Goal: Transaction & Acquisition: Purchase product/service

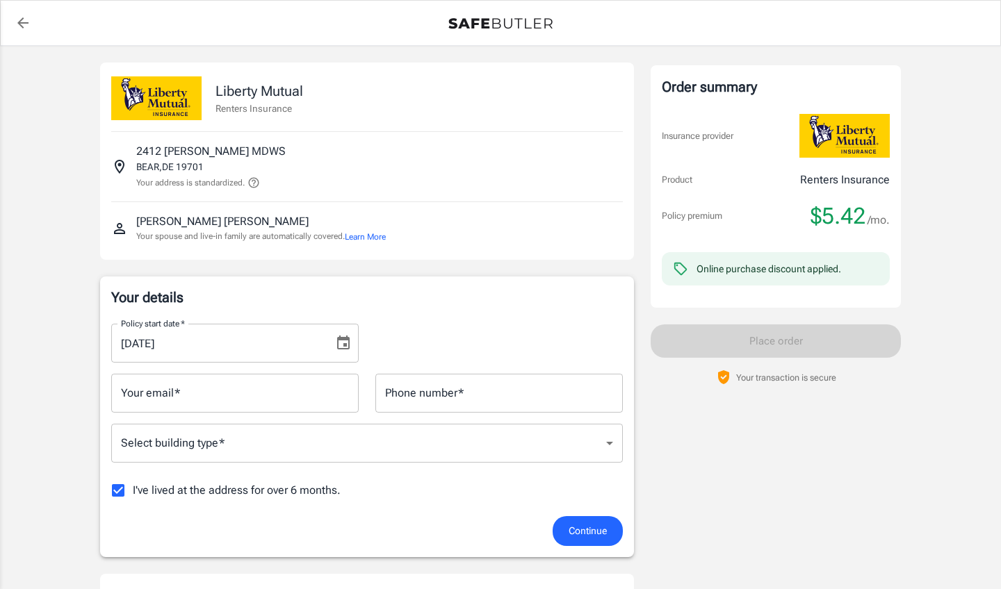
click at [215, 400] on input "Your email   *" at bounding box center [234, 393] width 247 height 39
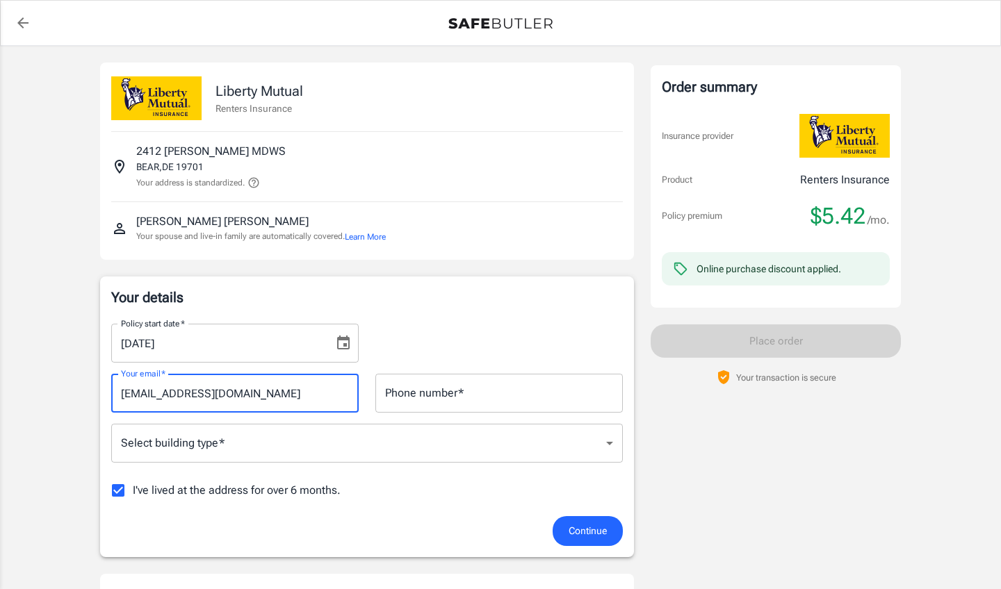
type input "[EMAIL_ADDRESS][DOMAIN_NAME]"
click at [512, 399] on input "Phone number   *" at bounding box center [498, 393] width 247 height 39
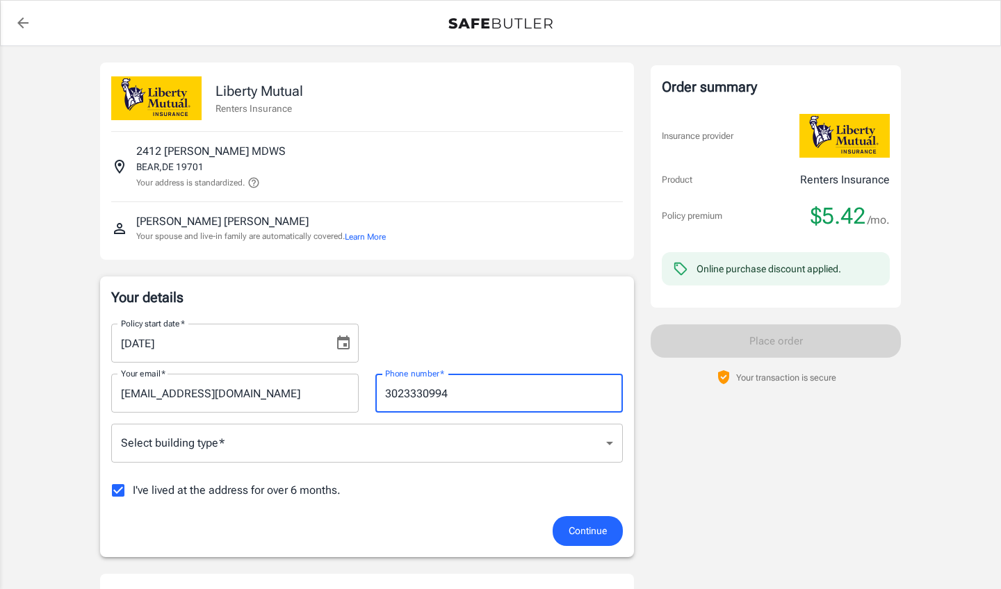
type input "3023330994"
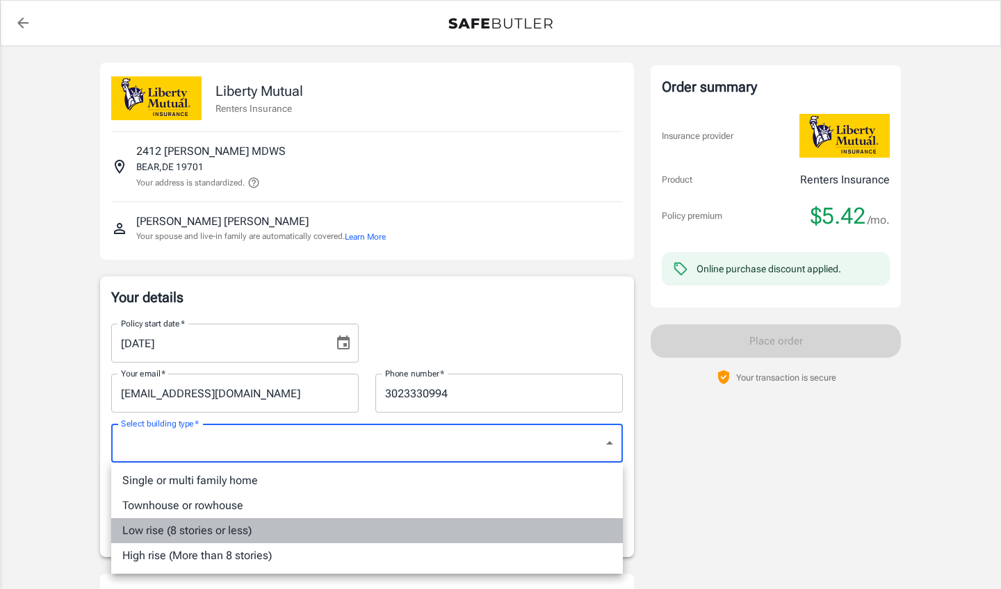
click at [211, 528] on li "Low rise (8 stories or less)" at bounding box center [367, 531] width 512 height 25
type input "lowrise"
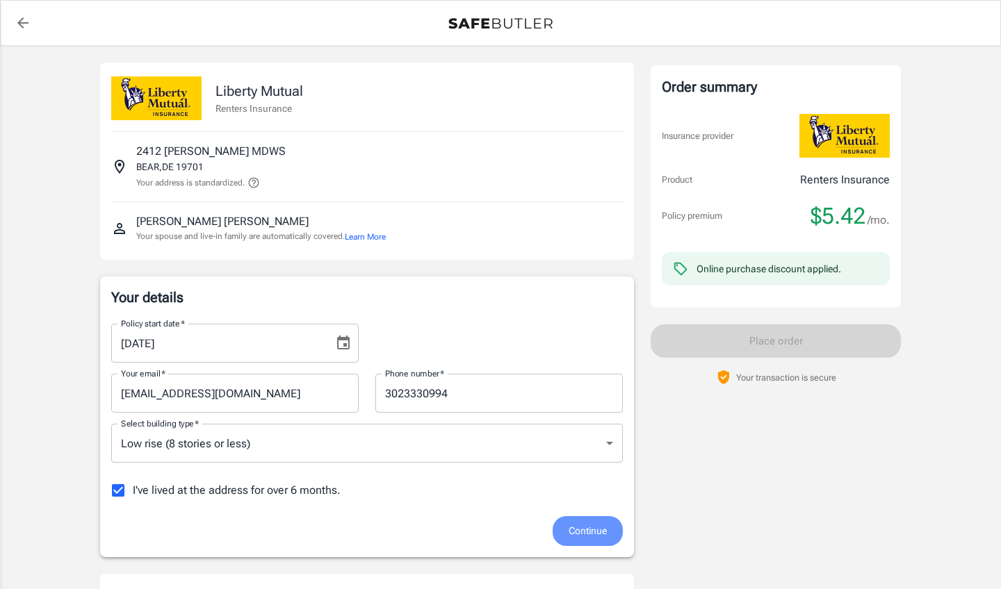
click at [583, 524] on span "Continue" at bounding box center [588, 531] width 38 height 17
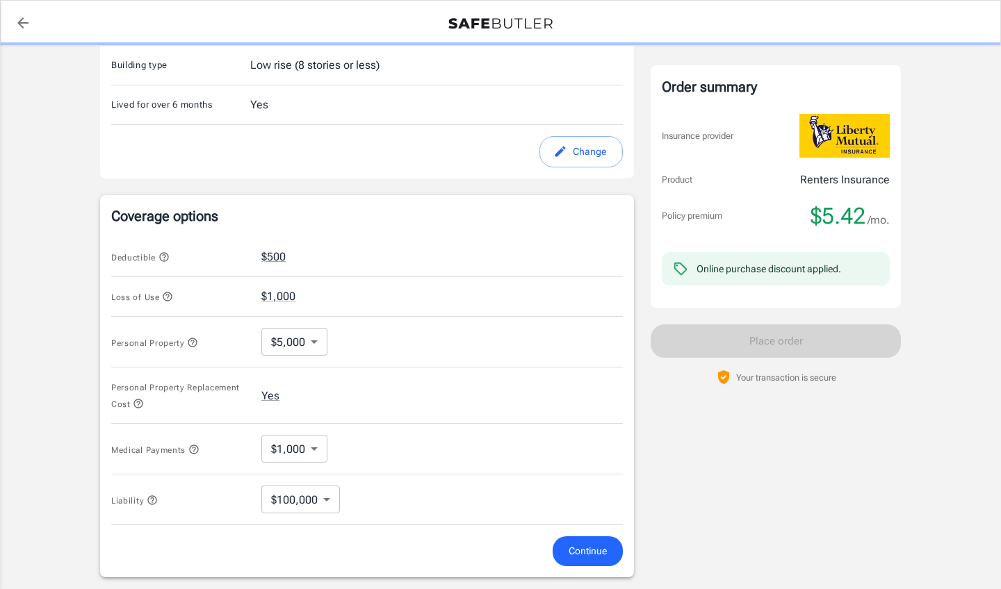
scroll to position [482, 0]
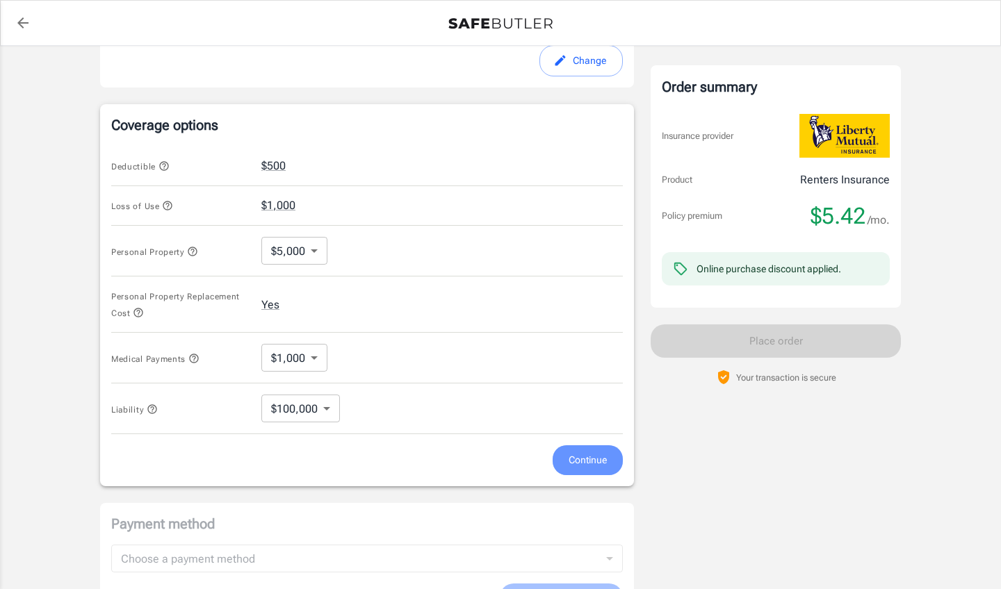
click at [596, 468] on span "Continue" at bounding box center [588, 460] width 38 height 17
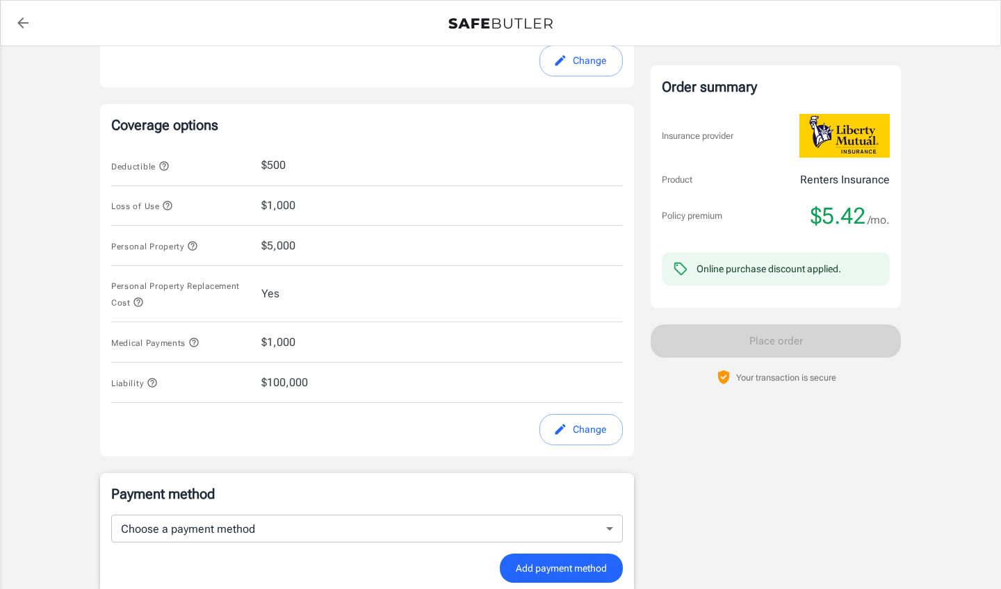
scroll to position [706, 0]
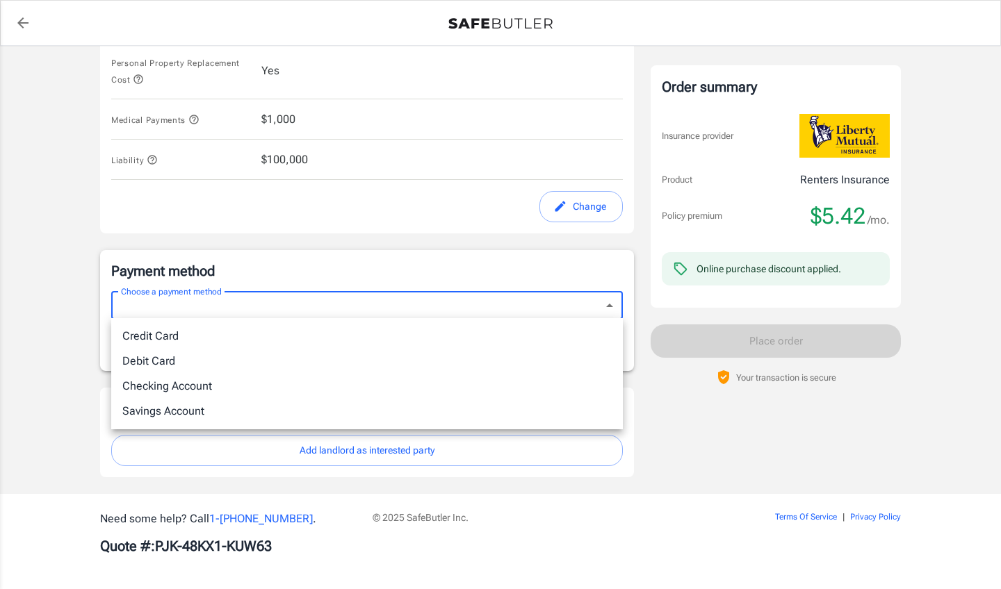
click at [168, 364] on li "Debit Card" at bounding box center [367, 361] width 512 height 25
type input "debit"
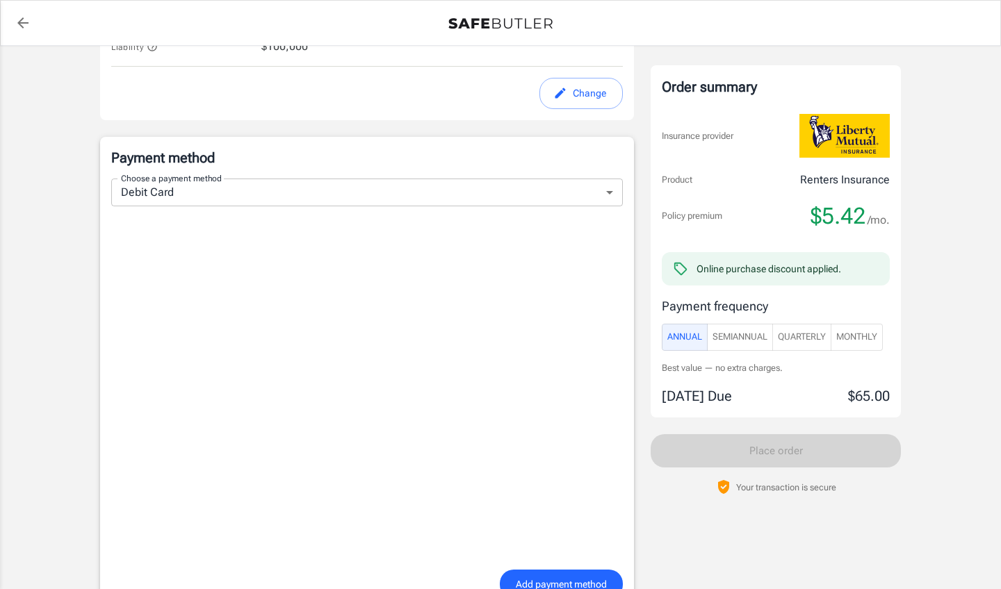
scroll to position [843, 0]
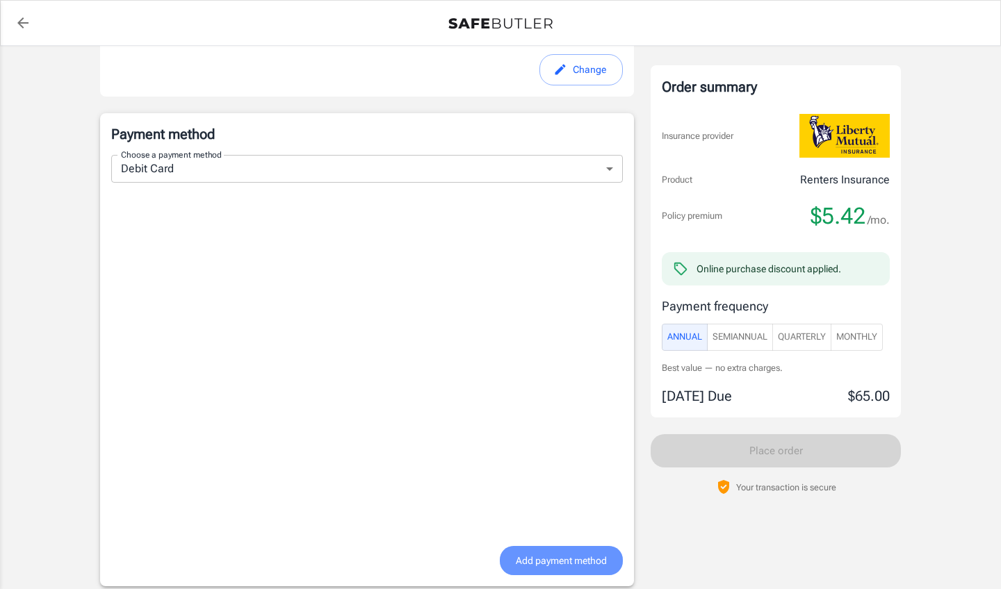
click at [530, 554] on span "Add payment method" at bounding box center [561, 561] width 91 height 17
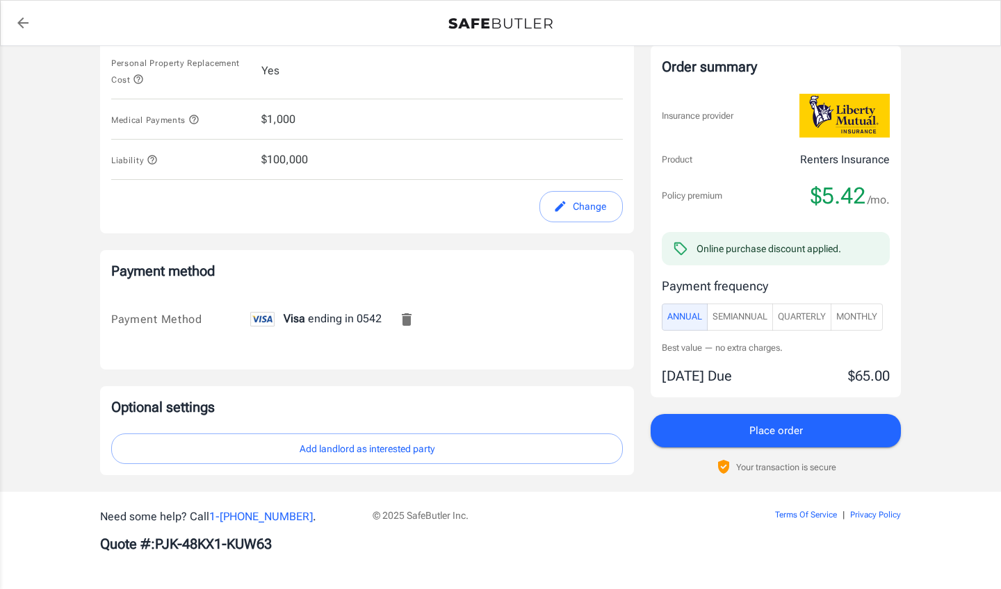
scroll to position [704, 0]
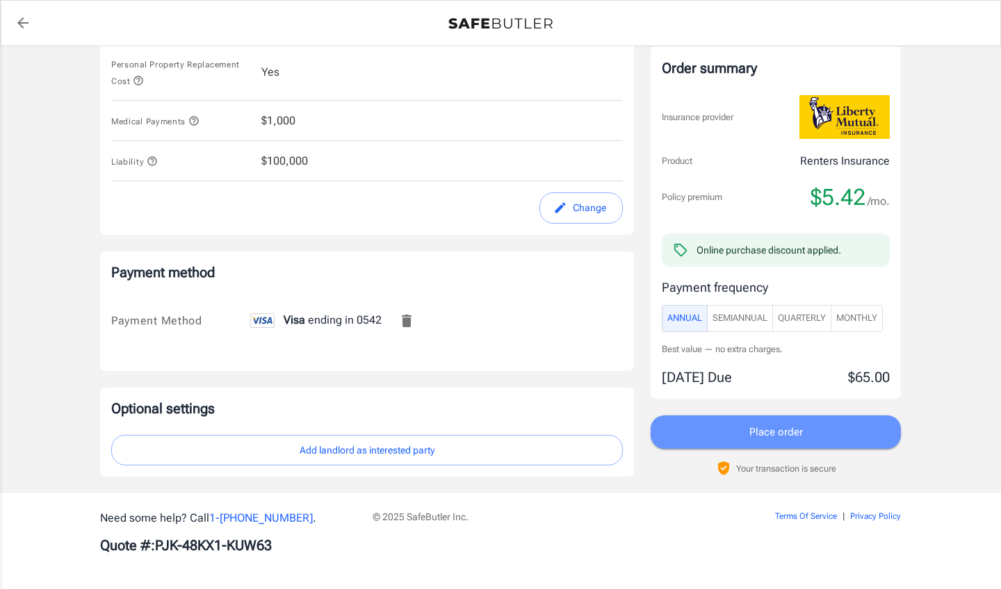
click at [731, 434] on button "Place order" at bounding box center [776, 432] width 250 height 33
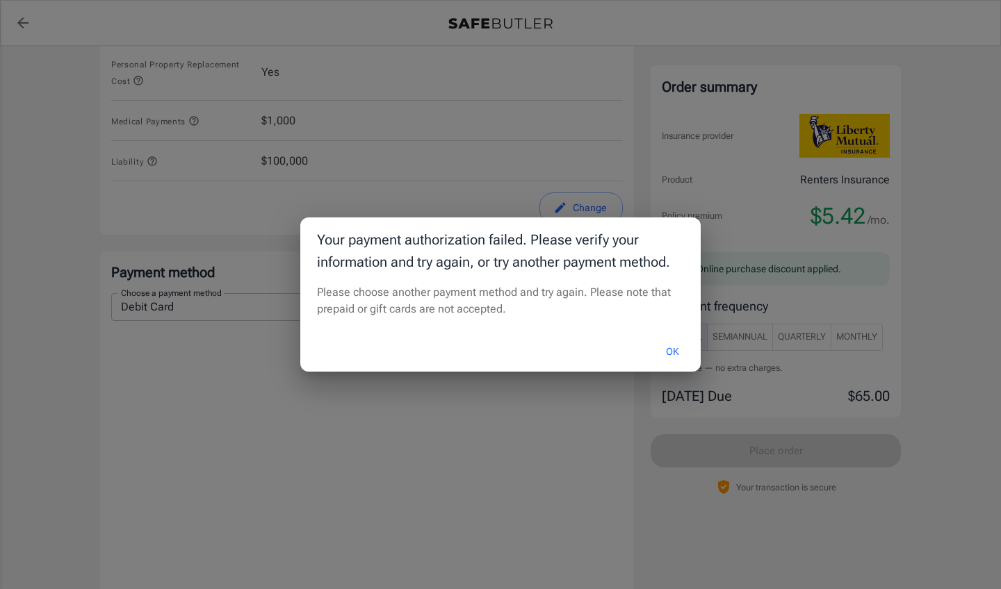
click at [678, 354] on button "OK" at bounding box center [672, 352] width 45 height 30
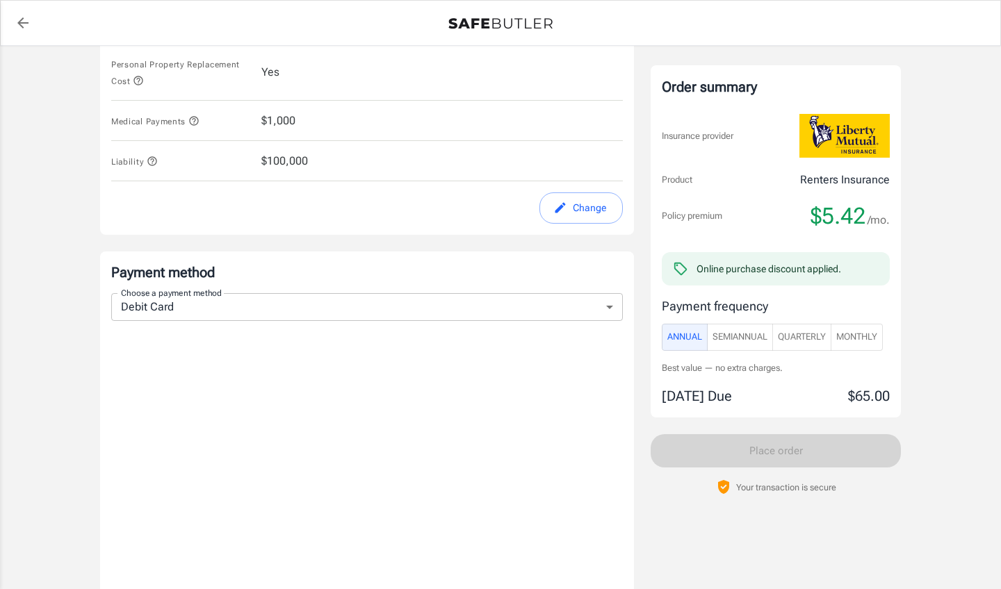
click at [609, 302] on body "Policy premium $ 5.42 /mo Liberty Mutual Renters Insurance 2412 CHRISTIANA MDWS…" at bounding box center [500, 121] width 1001 height 1650
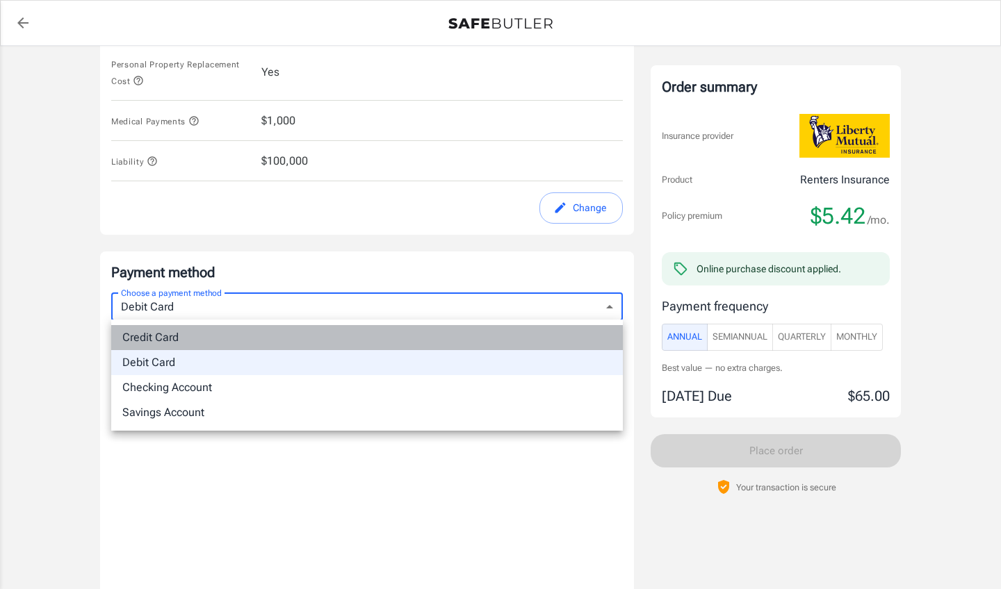
click at [163, 342] on li "Credit Card" at bounding box center [367, 337] width 512 height 25
type input "credit"
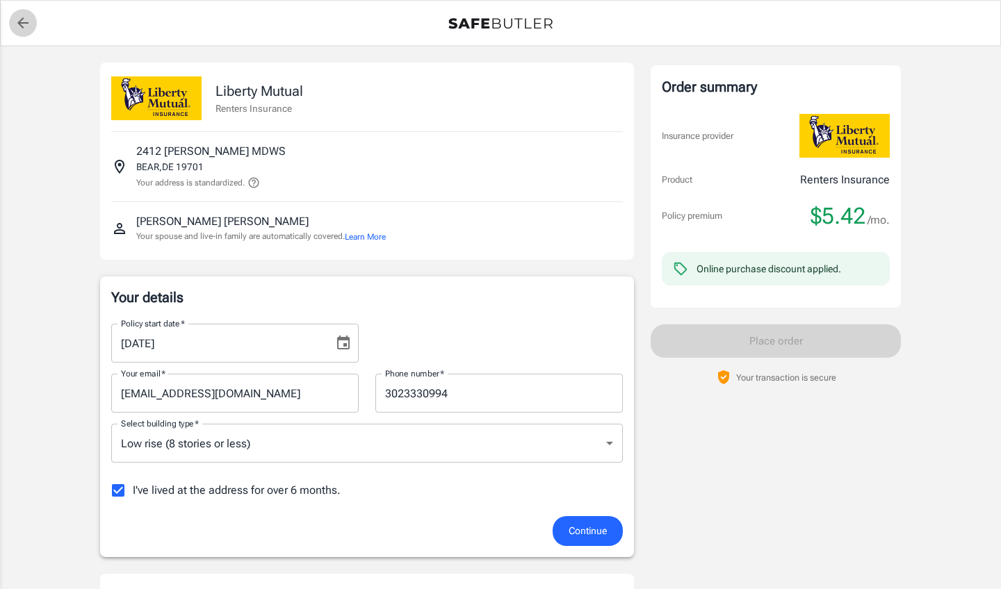
click at [25, 18] on icon "back to quotes" at bounding box center [23, 23] width 17 height 17
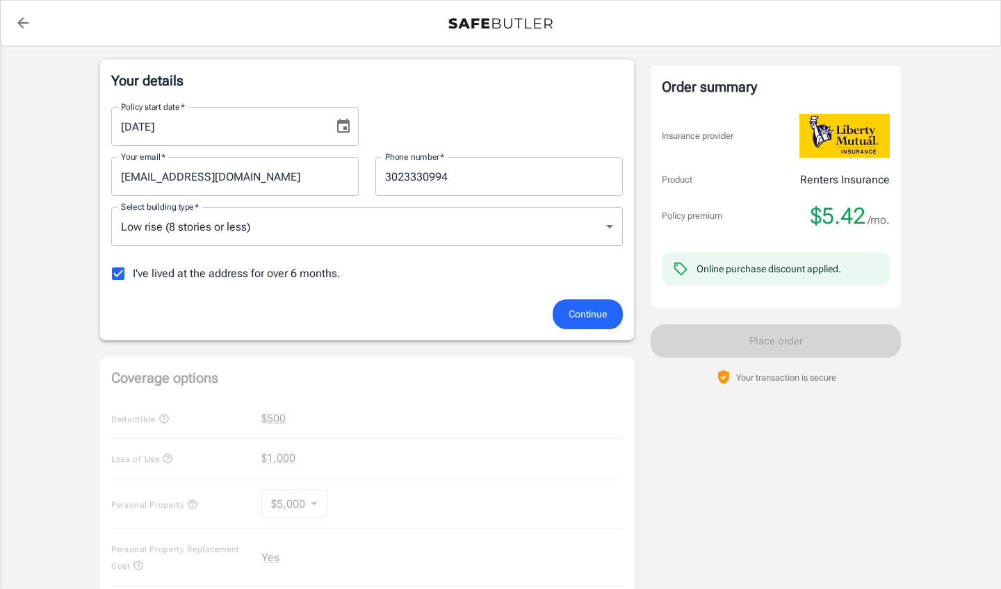
scroll to position [218, 0]
click at [24, 24] on icon "back to quotes" at bounding box center [22, 22] width 11 height 11
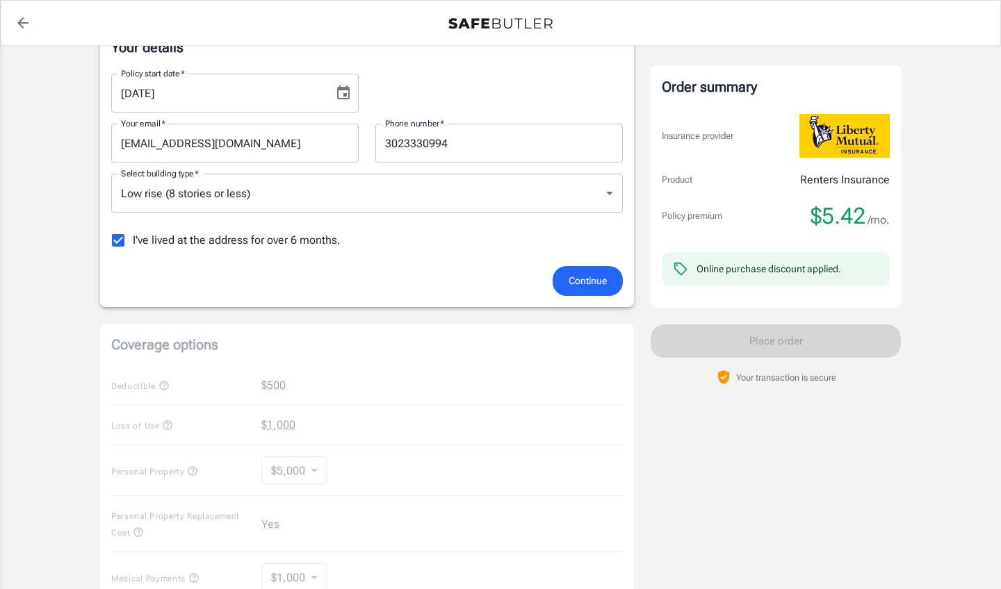
scroll to position [298, 0]
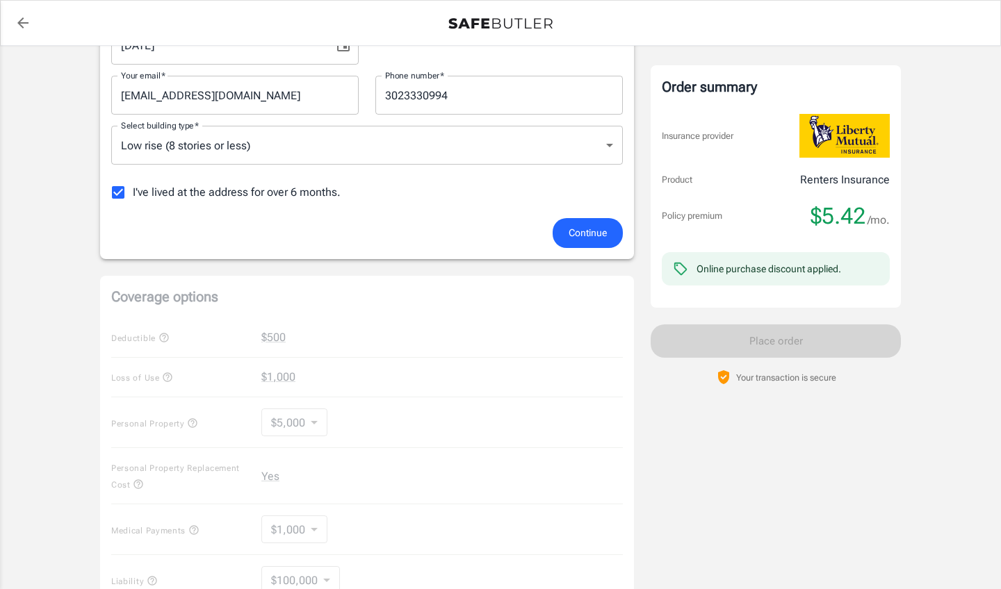
click at [601, 226] on span "Continue" at bounding box center [588, 233] width 38 height 17
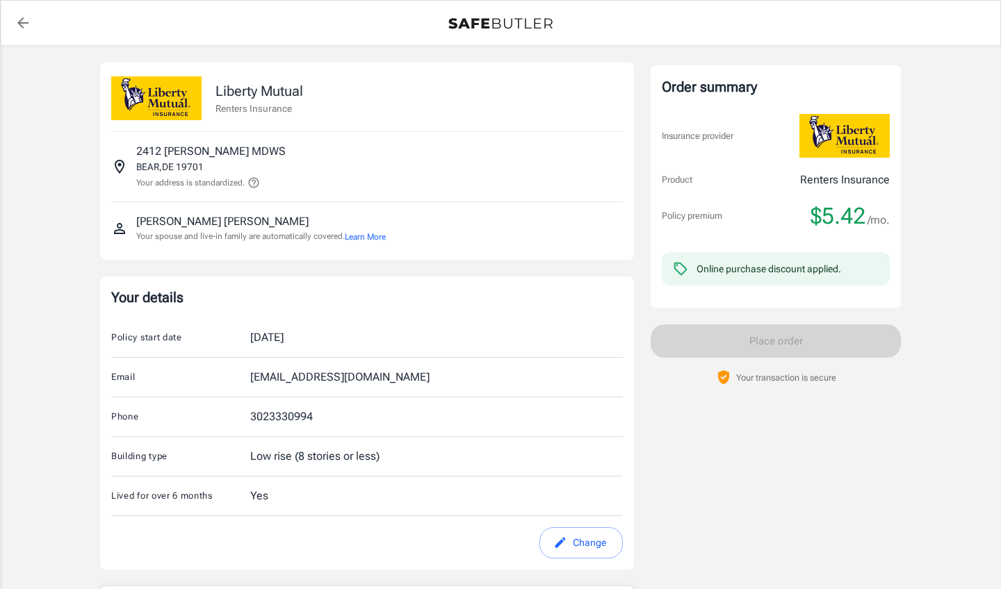
scroll to position [0, 0]
